Goal: Communication & Community: Answer question/provide support

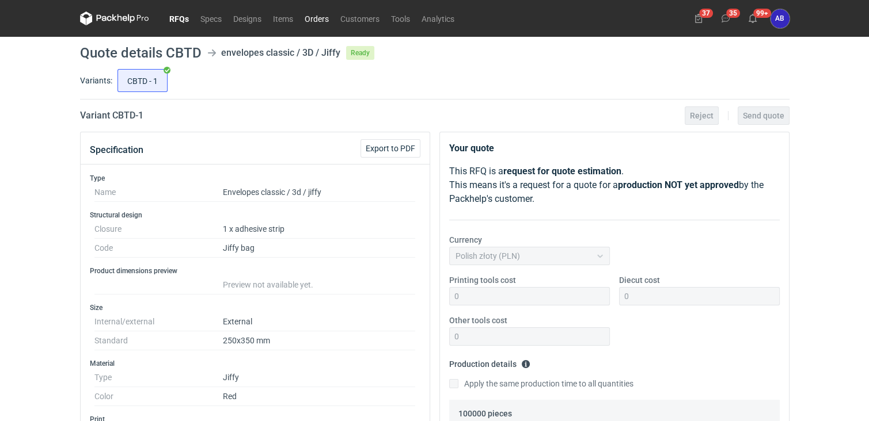
click at [317, 18] on link "Orders" at bounding box center [317, 19] width 36 height 14
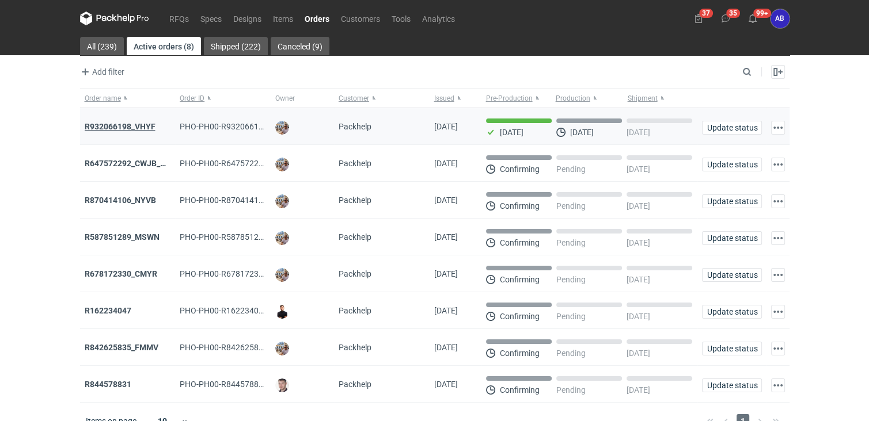
click at [127, 126] on strong "R932066198_VHYF" at bounding box center [120, 126] width 71 height 9
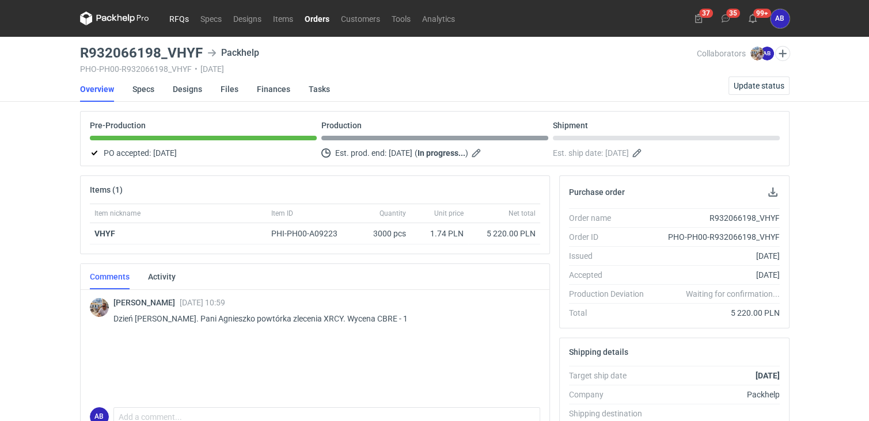
click at [178, 20] on link "RFQs" at bounding box center [179, 19] width 31 height 14
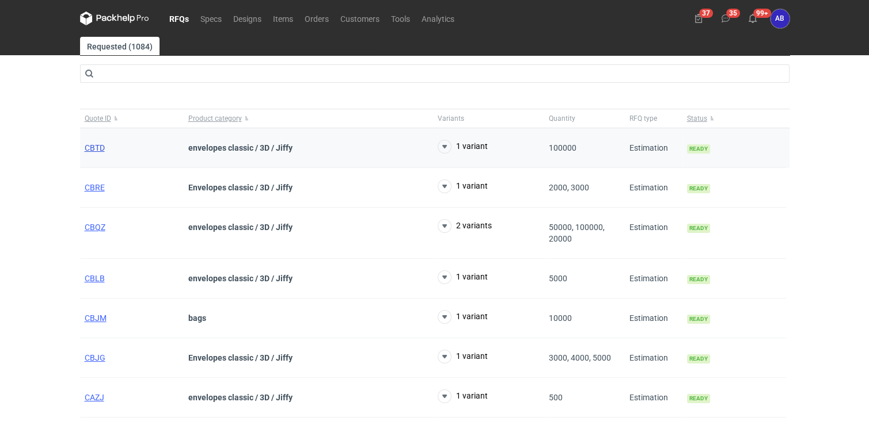
click at [94, 147] on span "CBTD" at bounding box center [95, 147] width 20 height 9
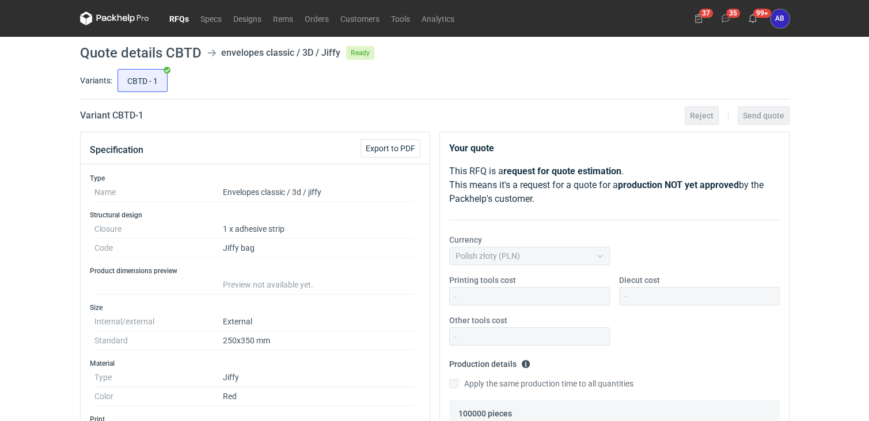
scroll to position [366, 0]
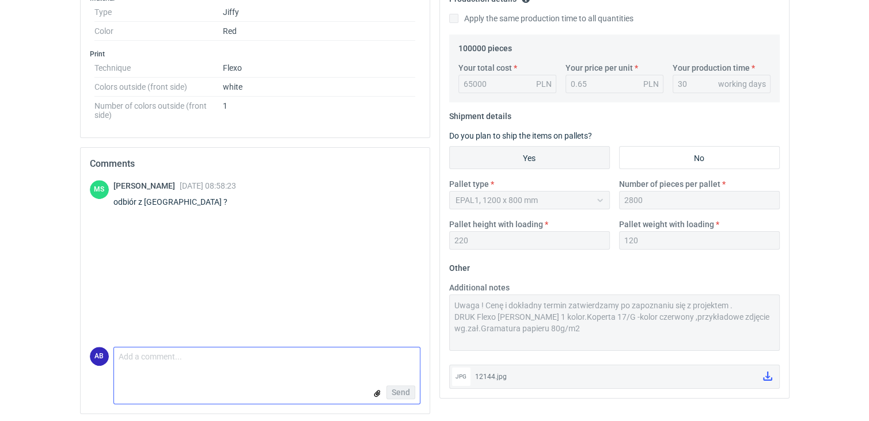
click at [206, 366] on textarea "Comment message" at bounding box center [267, 360] width 306 height 24
type textarea "Dzień [PERSON_NAME] ;)"
click at [403, 393] on span "Send" at bounding box center [400, 393] width 18 height 8
